Goal: Task Accomplishment & Management: Complete application form

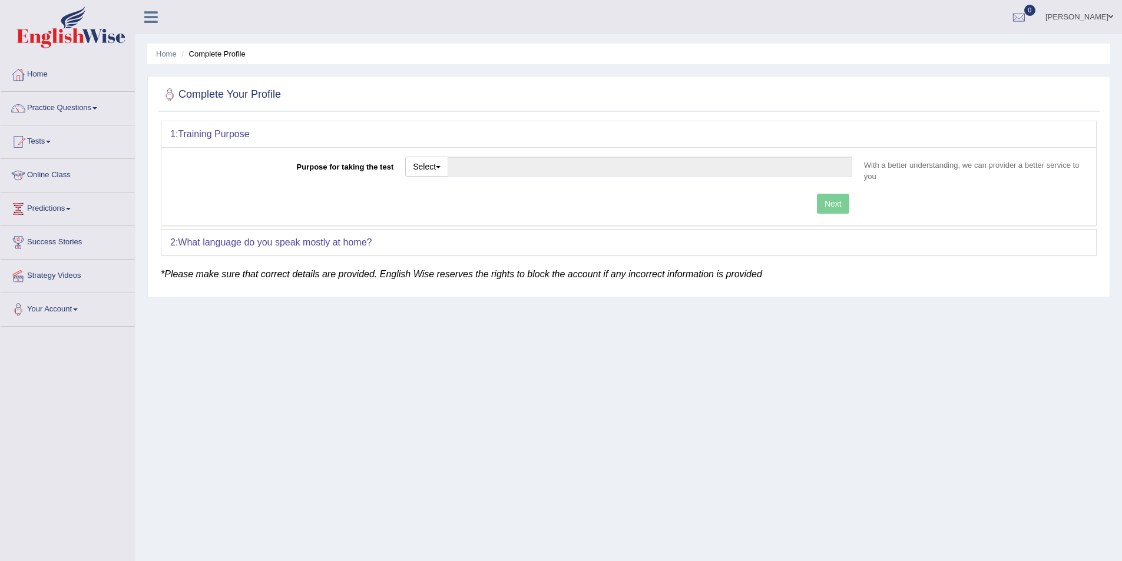
click at [1072, 14] on link "[PERSON_NAME]" at bounding box center [1079, 15] width 85 height 31
click at [1036, 161] on link "Log out" at bounding box center [1057, 164] width 127 height 27
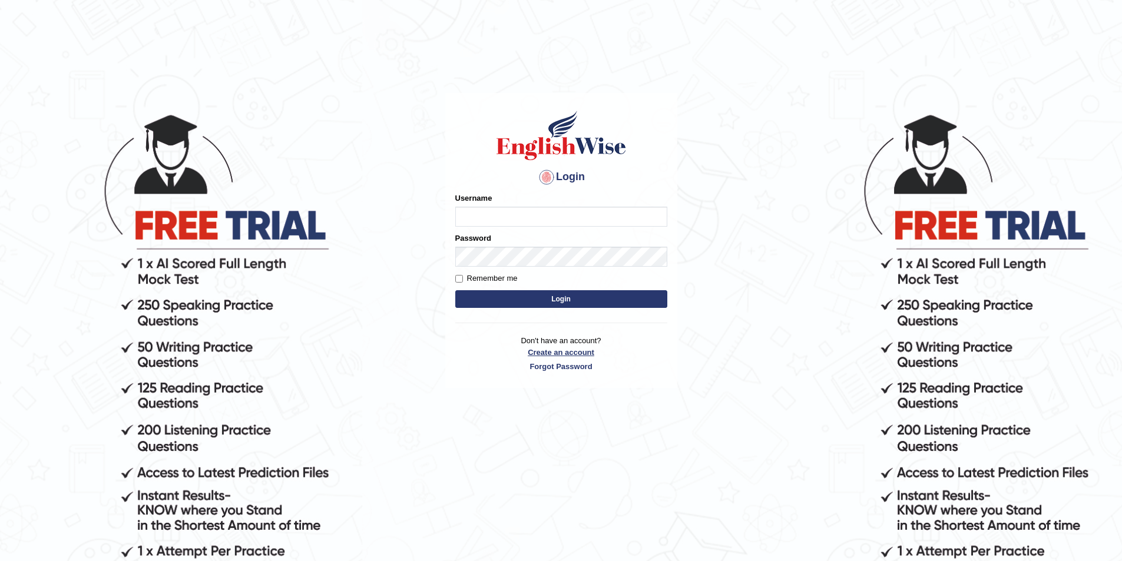
click at [562, 355] on link "Create an account" at bounding box center [561, 352] width 212 height 11
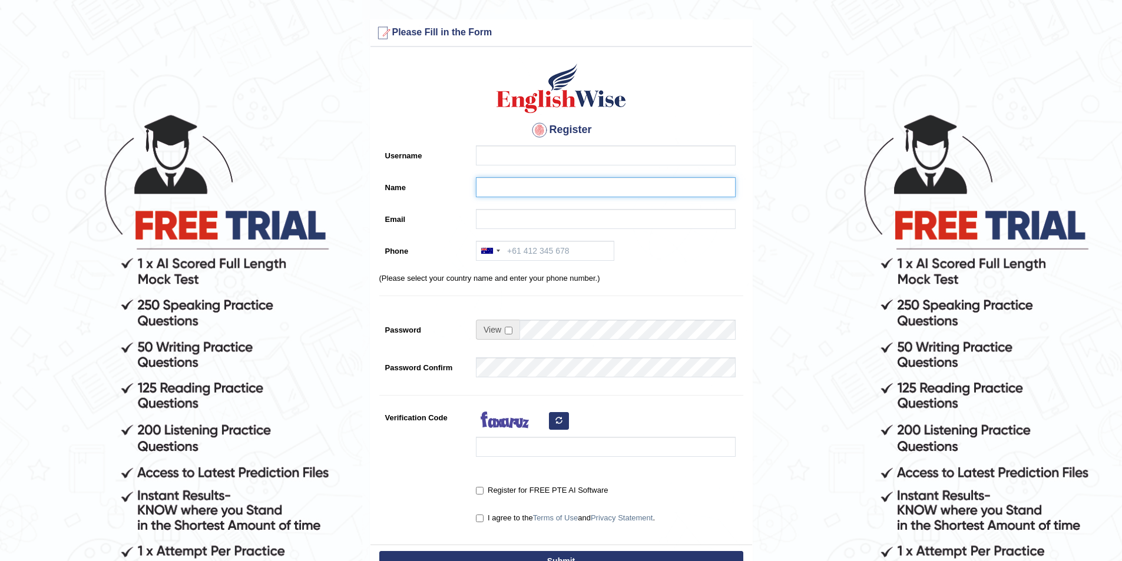
click at [482, 188] on input "Name" at bounding box center [606, 187] width 260 height 20
paste input "[PERSON_NAME]"
type input "Hoover Wallen"
click at [516, 153] on input "Username" at bounding box center [606, 155] width 260 height 20
type input "hoover_parramatta"
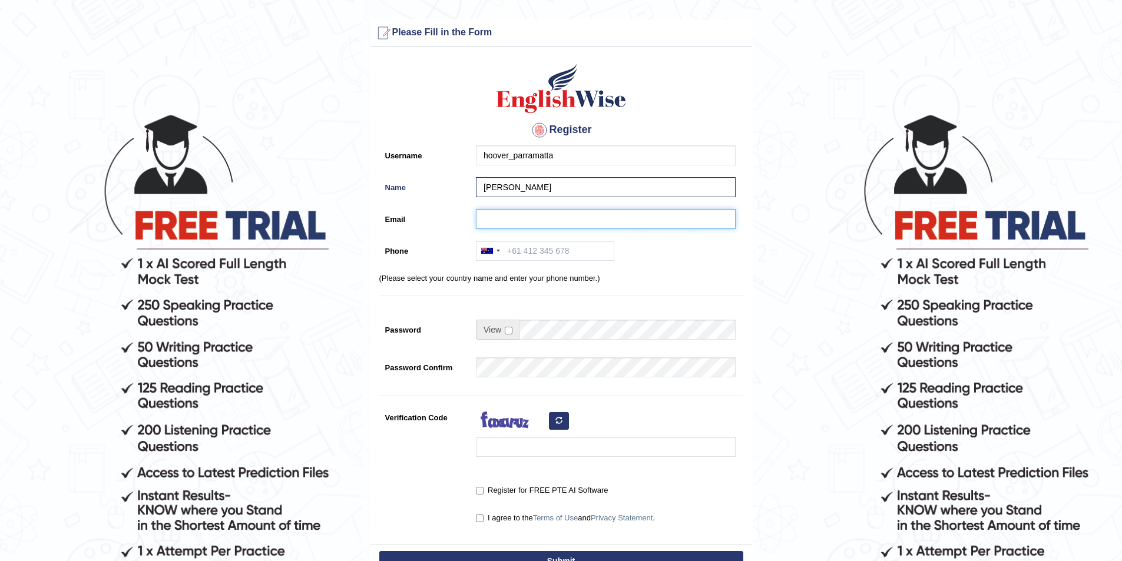
click at [554, 216] on input "Email" at bounding box center [606, 219] width 260 height 20
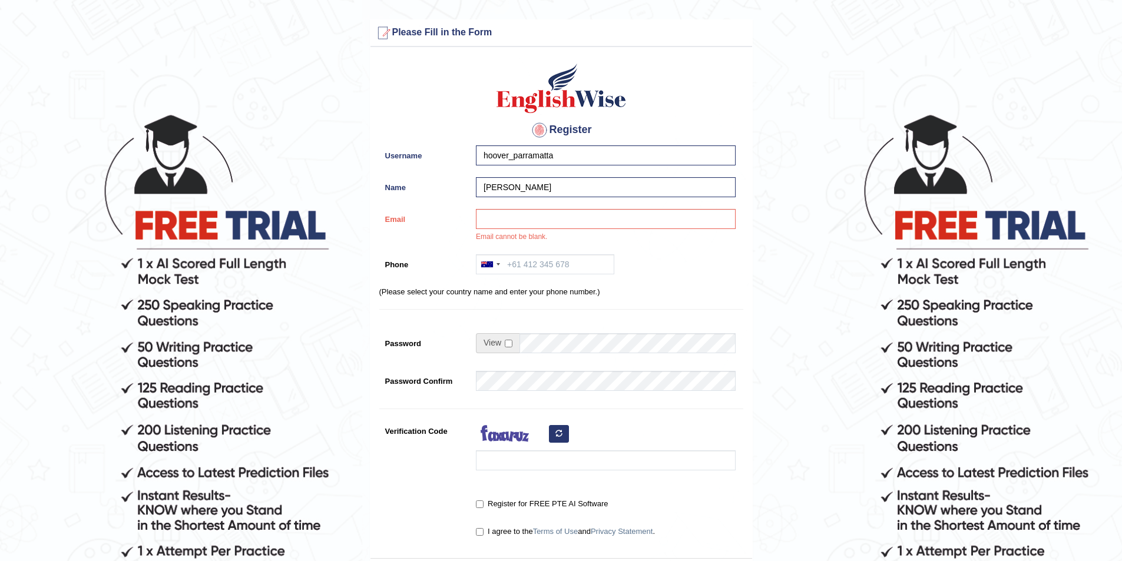
click at [38, 263] on form "Please fix the following errors: Please Fill in the Form Register Username hoov…" at bounding box center [561, 337] width 1118 height 637
click at [515, 224] on input "Email" at bounding box center [606, 219] width 260 height 20
paste input "wallenhoover@gmail.com"
type input "wallenhoover@gmail.com"
click at [567, 260] on input "Phone" at bounding box center [545, 264] width 138 height 20
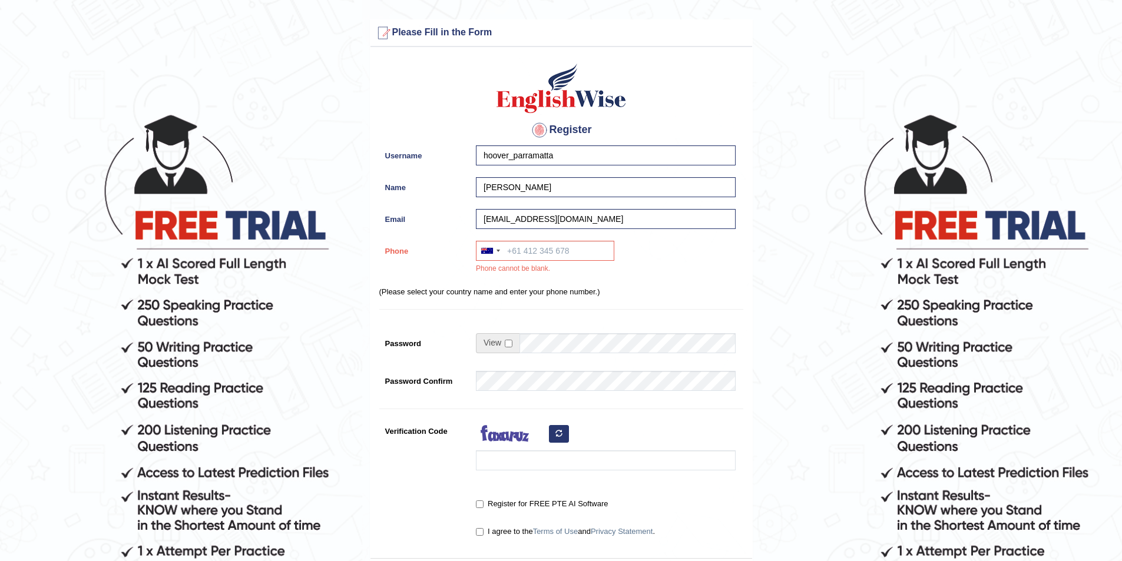
click at [77, 340] on form "Please fix the following errors: Please Fill in the Form Register Username hoov…" at bounding box center [561, 337] width 1118 height 637
click at [527, 246] on input "Phone" at bounding box center [545, 251] width 138 height 20
paste input "0430007494"
type input "0430007494"
click at [508, 343] on input "checkbox" at bounding box center [509, 344] width 8 height 8
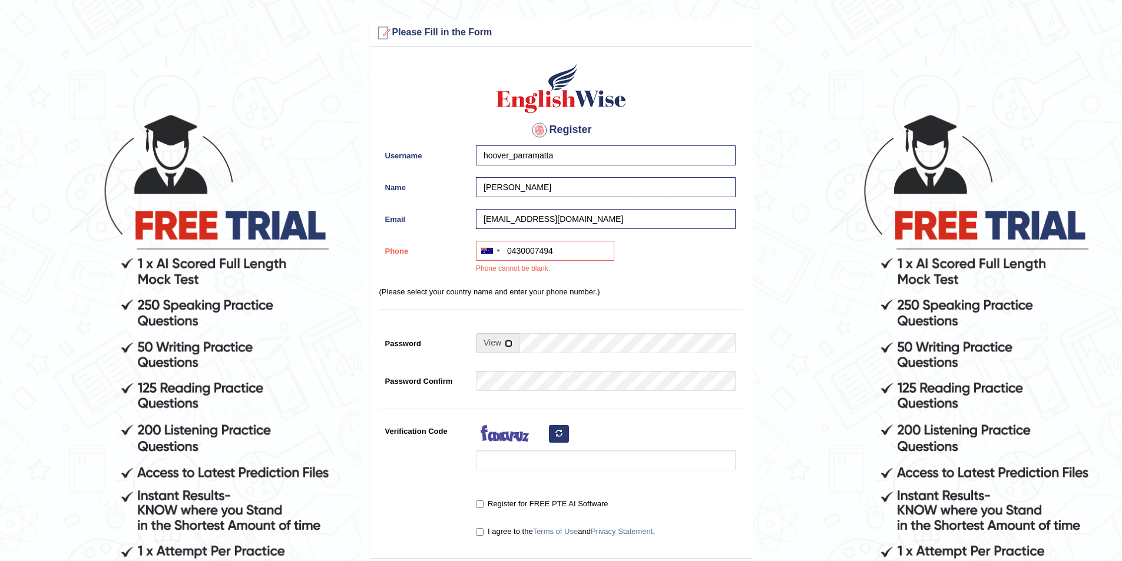
checkbox input "true"
click at [570, 353] on div "Register Username hoover_parramatta Name Hoover Wallen Email wallenhoover@gmail…" at bounding box center [561, 305] width 382 height 505
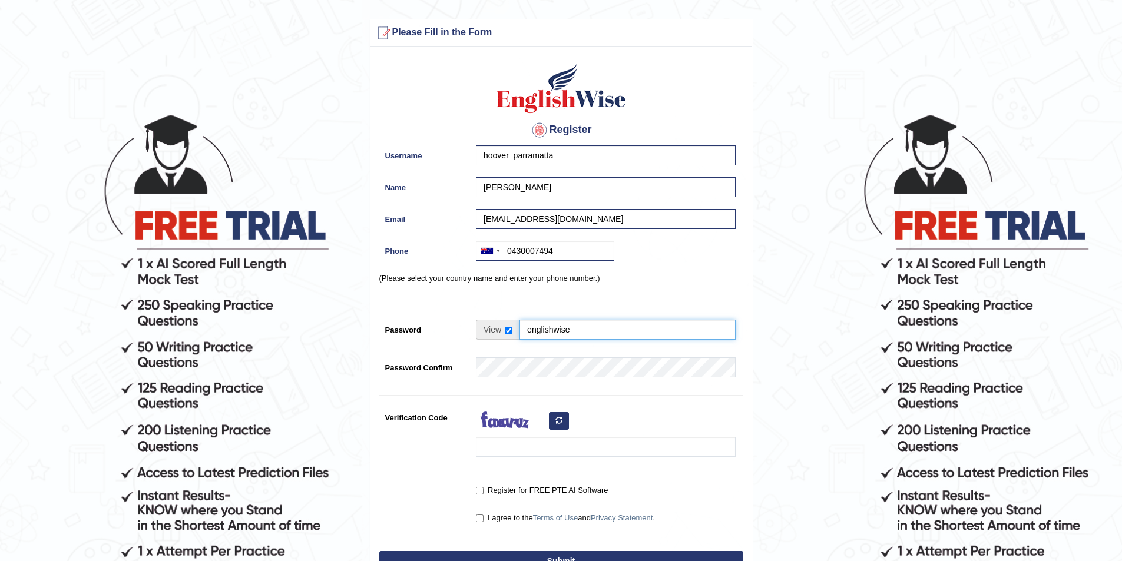
type input "englishwise"
click at [516, 452] on input "Verification Code" at bounding box center [606, 447] width 260 height 20
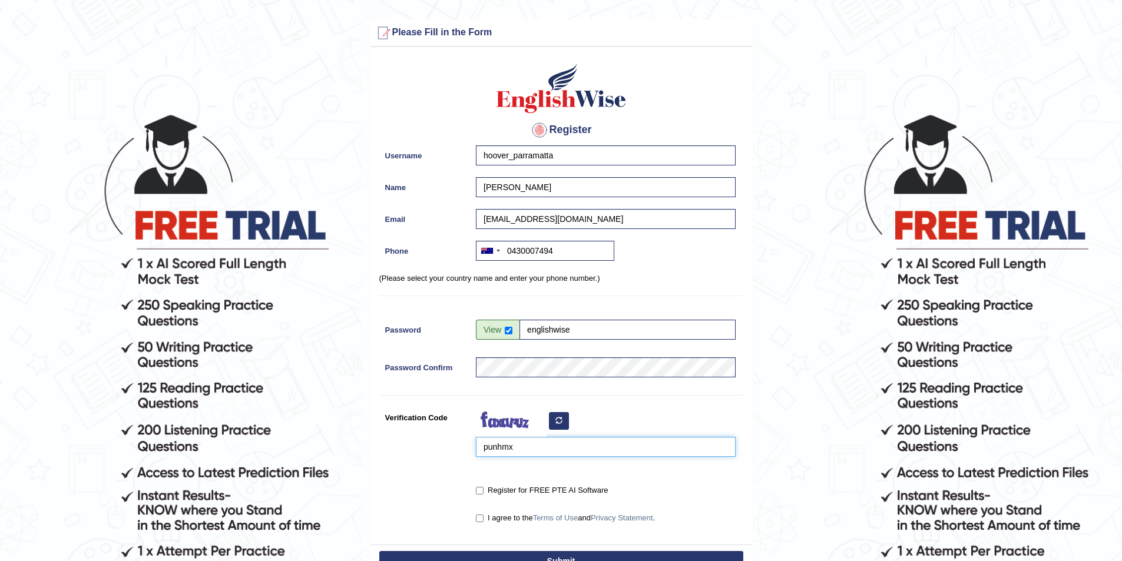
type input "punhmx"
click at [481, 492] on input "Register for FREE PTE AI Software" at bounding box center [480, 491] width 8 height 8
checkbox input "true"
click at [480, 521] on input "I agree to the Terms of Use and Privacy Statement ." at bounding box center [480, 519] width 8 height 8
checkbox input "true"
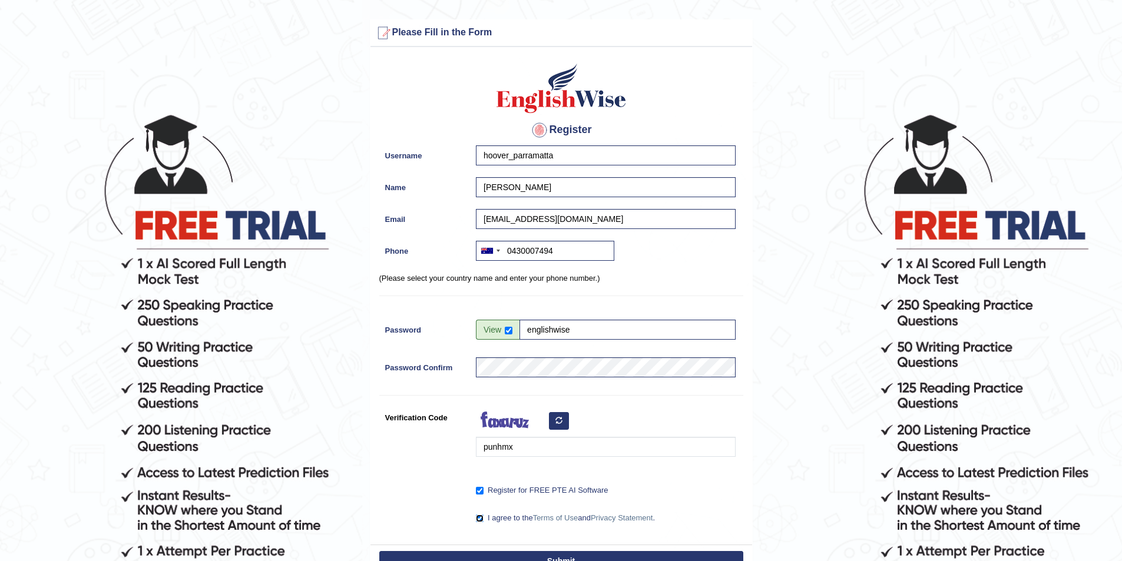
scroll to position [130, 0]
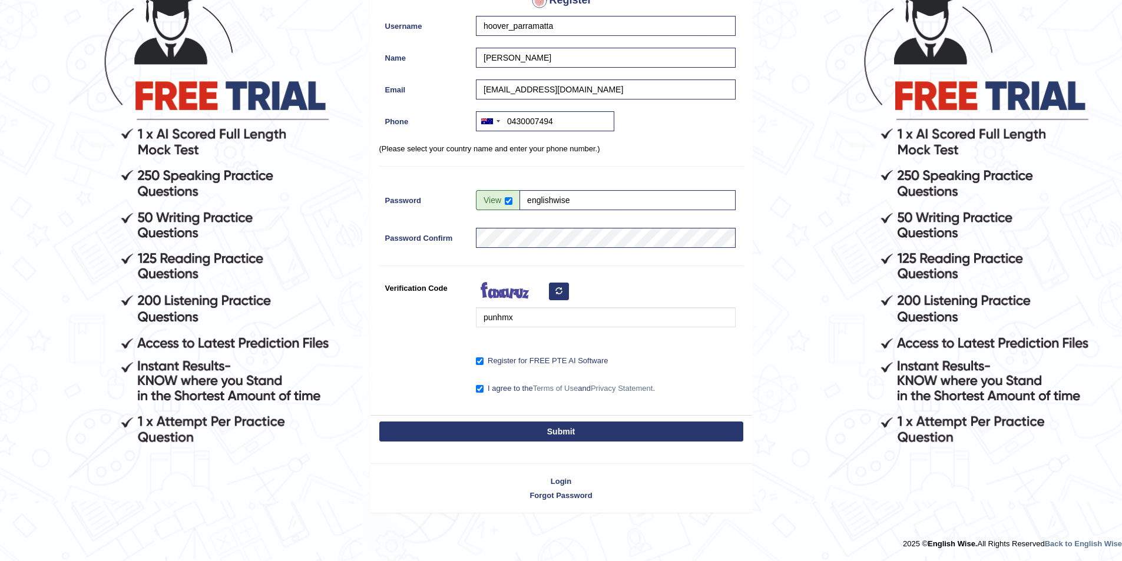
click at [542, 426] on button "Submit" at bounding box center [561, 432] width 364 height 20
type input "+61430007494"
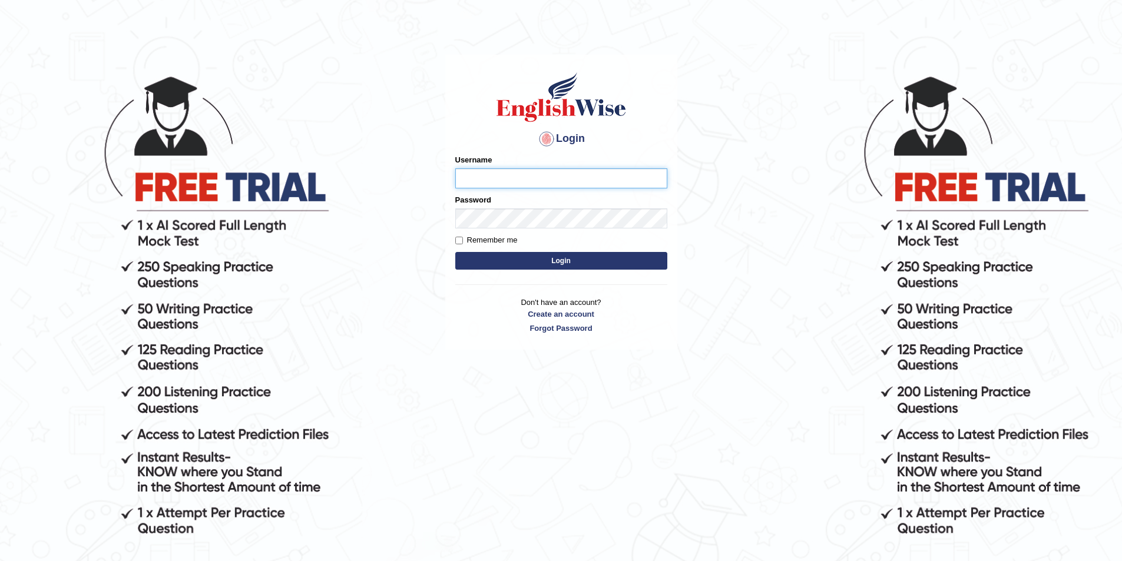
scroll to position [59, 0]
